Goal: Manage account settings

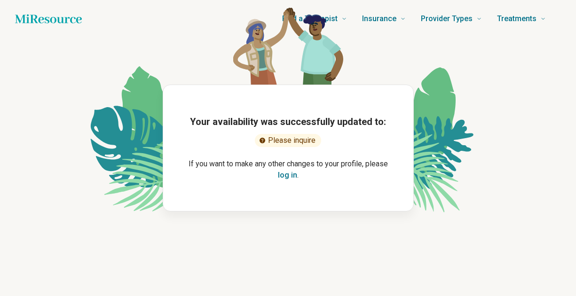
click at [289, 173] on button "log in" at bounding box center [287, 175] width 19 height 11
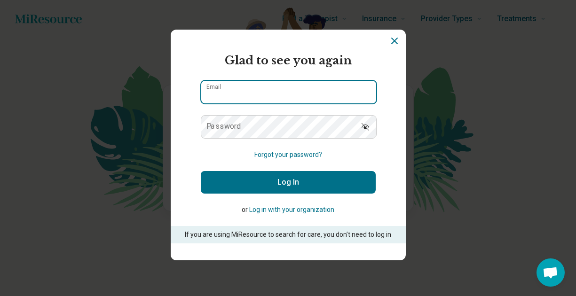
click at [262, 97] on input "Email" at bounding box center [288, 92] width 175 height 23
type input "**********"
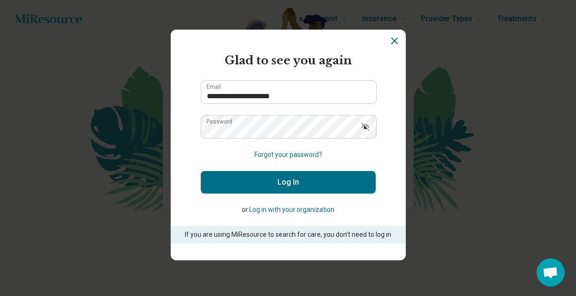
click at [299, 186] on button "Log In" at bounding box center [288, 182] width 175 height 23
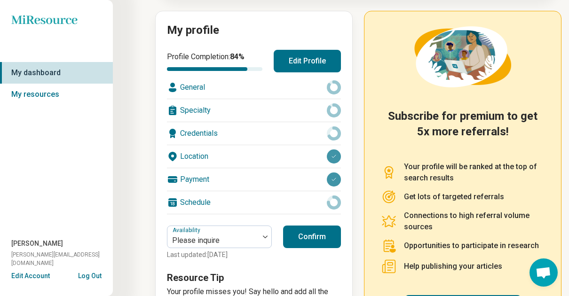
scroll to position [55, 0]
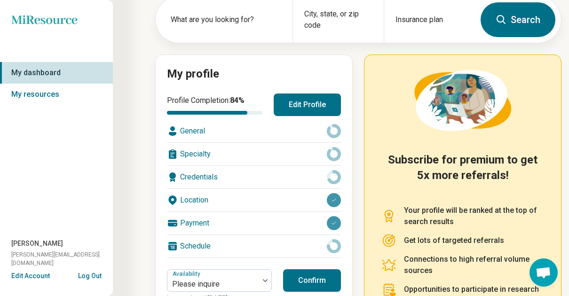
click at [231, 227] on div "Payment" at bounding box center [254, 223] width 174 height 23
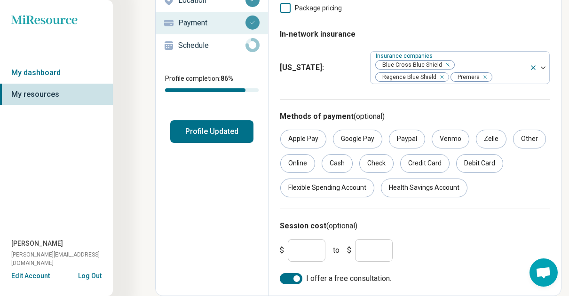
scroll to position [130, 0]
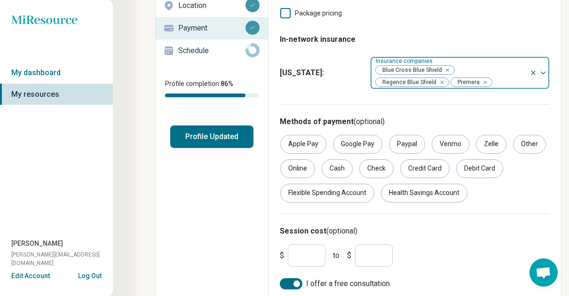
click at [487, 82] on div "Remove [object Object]" at bounding box center [483, 82] width 11 height 11
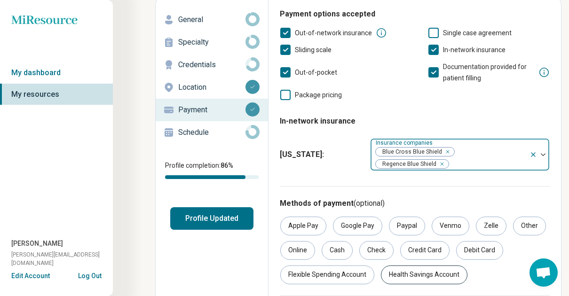
scroll to position [0, 0]
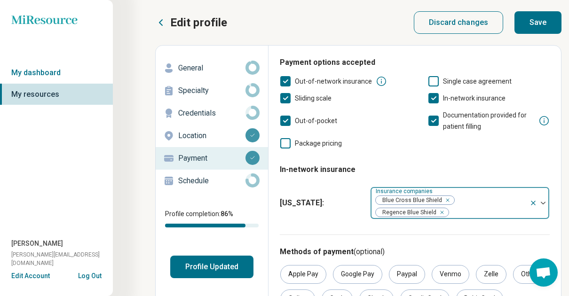
click at [544, 16] on button "Save" at bounding box center [537, 22] width 47 height 23
click at [65, 75] on link "My dashboard" at bounding box center [56, 73] width 113 height 22
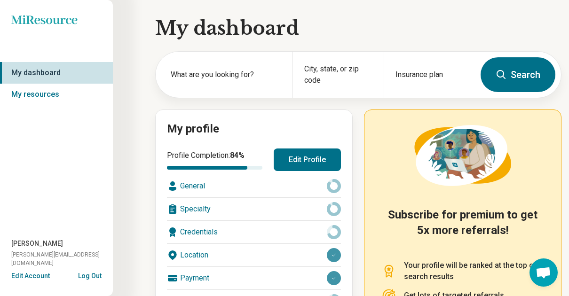
click at [265, 175] on div "General" at bounding box center [254, 186] width 174 height 23
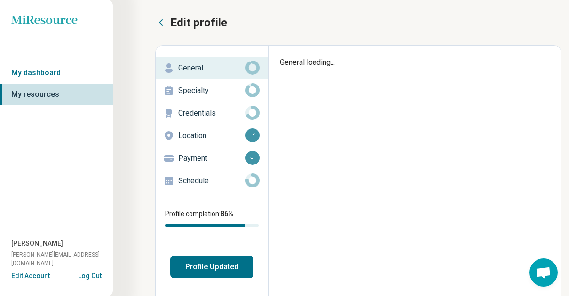
click at [261, 185] on link "Schedule" at bounding box center [212, 181] width 112 height 23
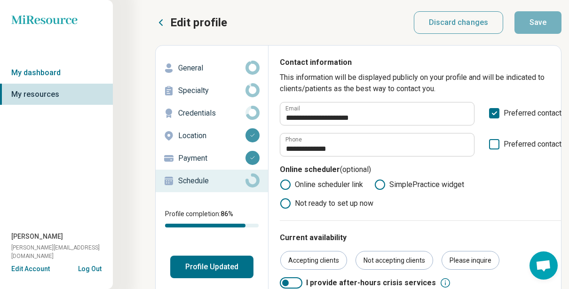
click at [225, 109] on p "Credentials" at bounding box center [211, 113] width 67 height 11
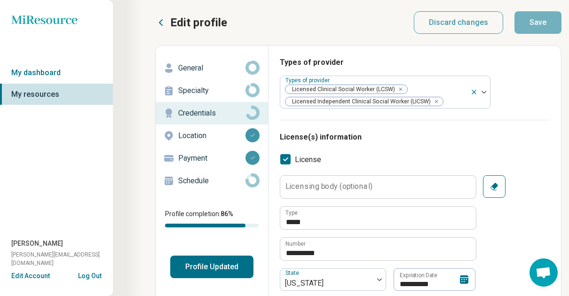
click at [229, 90] on p "Specialty" at bounding box center [211, 90] width 67 height 11
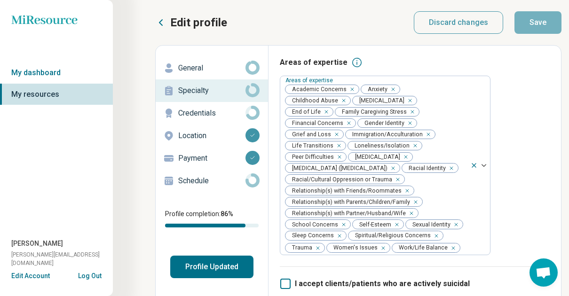
click at [96, 278] on button "Log Out" at bounding box center [89, 275] width 23 height 8
